Goal: Information Seeking & Learning: Check status

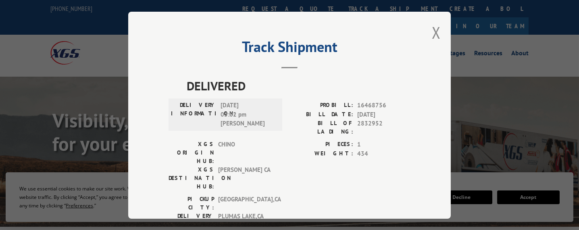
scroll to position [156, 0]
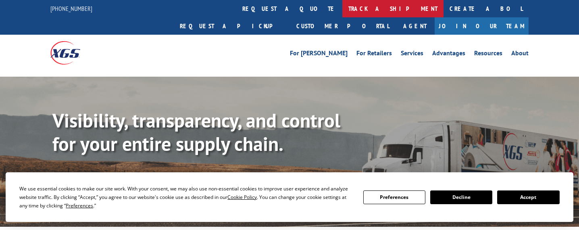
click at [342, 10] on link "track a shipment" at bounding box center [392, 8] width 101 height 17
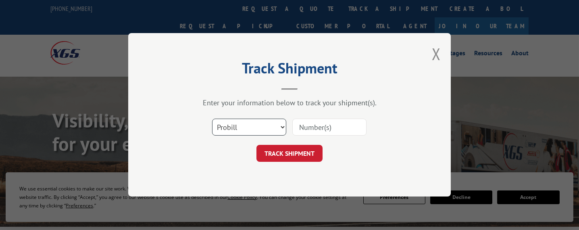
click at [239, 128] on select "Select category... Probill BOL PO" at bounding box center [249, 127] width 74 height 17
select select "bol"
click at [212, 119] on select "Select category... Probill BOL PO" at bounding box center [249, 127] width 74 height 17
click at [328, 127] on input at bounding box center [329, 127] width 74 height 17
paste input "17469629"
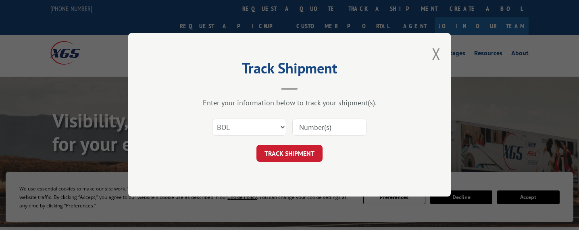
type input "17469629"
click button "TRACK SHIPMENT" at bounding box center [289, 153] width 66 height 17
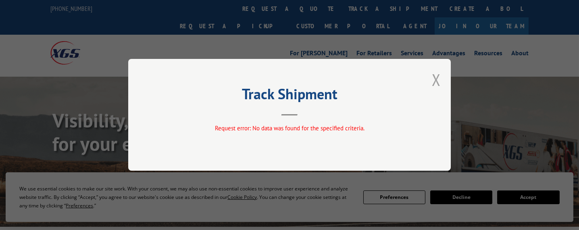
click at [437, 78] on button "Close modal" at bounding box center [436, 79] width 9 height 21
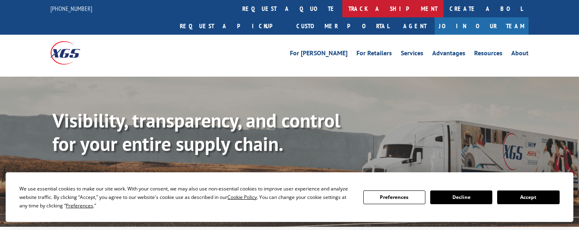
click at [342, 6] on link "track a shipment" at bounding box center [392, 8] width 101 height 17
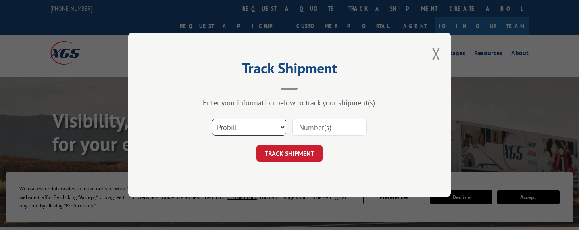
drag, startPoint x: 256, startPoint y: 127, endPoint x: 253, endPoint y: 131, distance: 4.4
click at [255, 127] on select "Select category... Probill BOL PO" at bounding box center [249, 127] width 74 height 17
select select "bol"
click at [212, 119] on select "Select category... Probill BOL PO" at bounding box center [249, 127] width 74 height 17
click at [340, 126] on input at bounding box center [329, 127] width 74 height 17
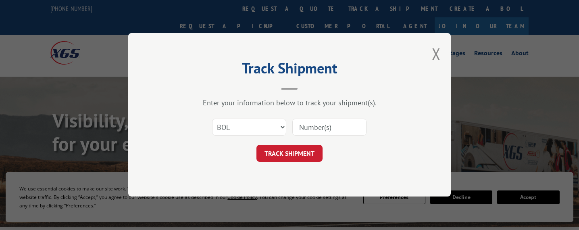
paste input "17469629"
type input "17469629"
click button "TRACK SHIPMENT" at bounding box center [289, 153] width 66 height 17
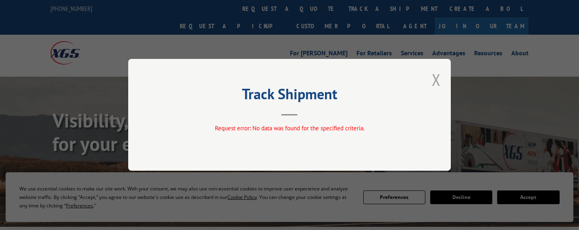
click at [437, 75] on button "Close modal" at bounding box center [436, 79] width 9 height 21
